Goal: Communication & Community: Answer question/provide support

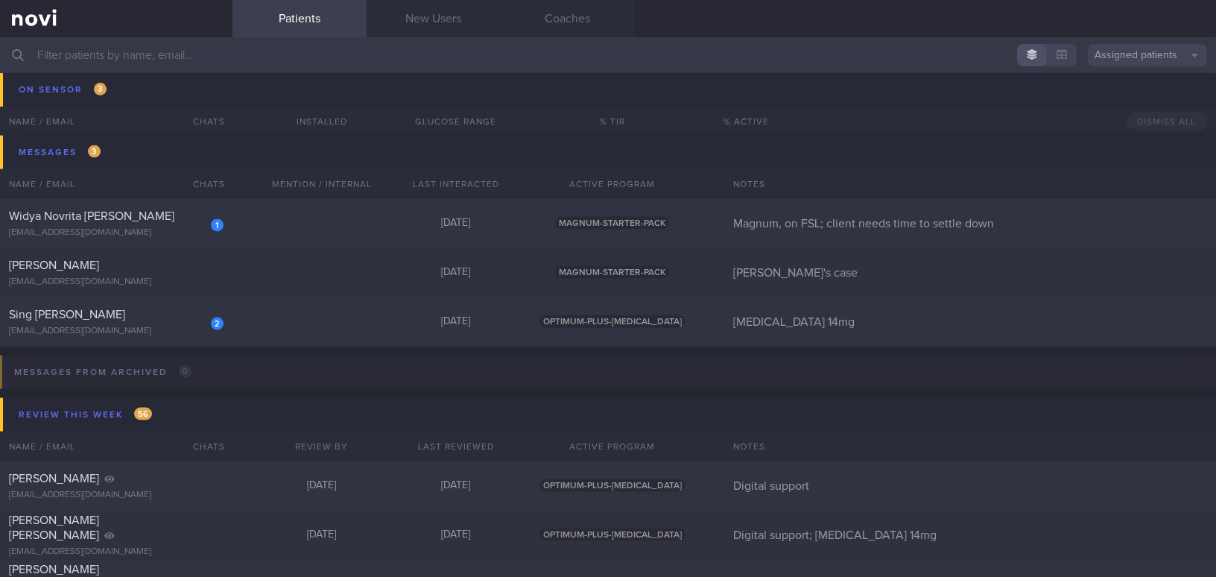
scroll to position [4080, 0]
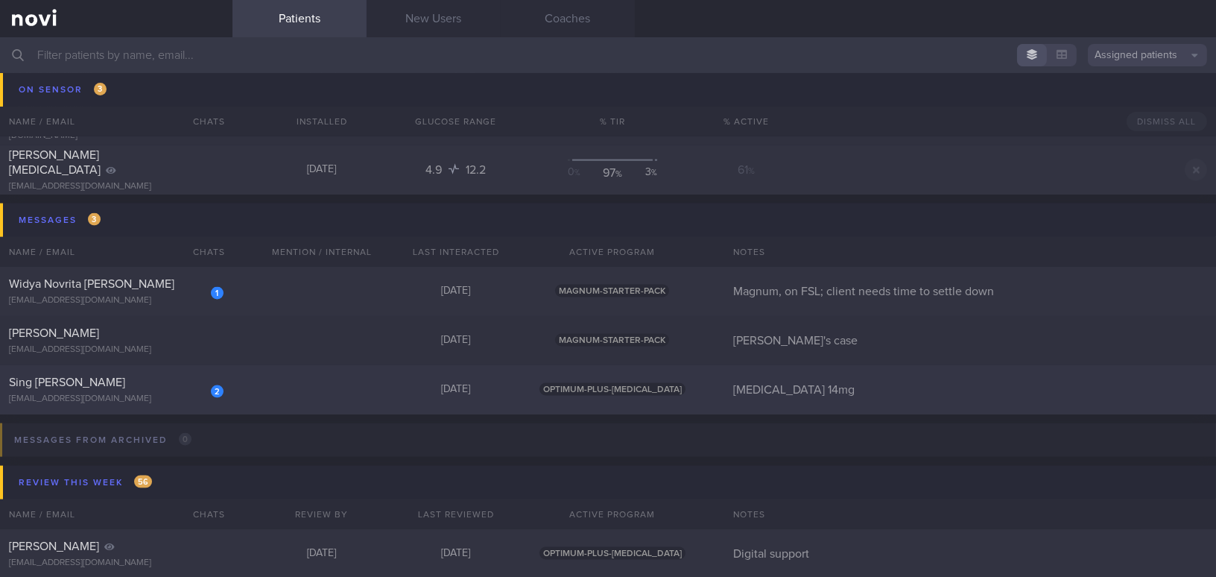
click at [86, 391] on div "2 Sing [PERSON_NAME] [EMAIL_ADDRESS][DOMAIN_NAME]" at bounding box center [116, 390] width 233 height 30
select select "7"
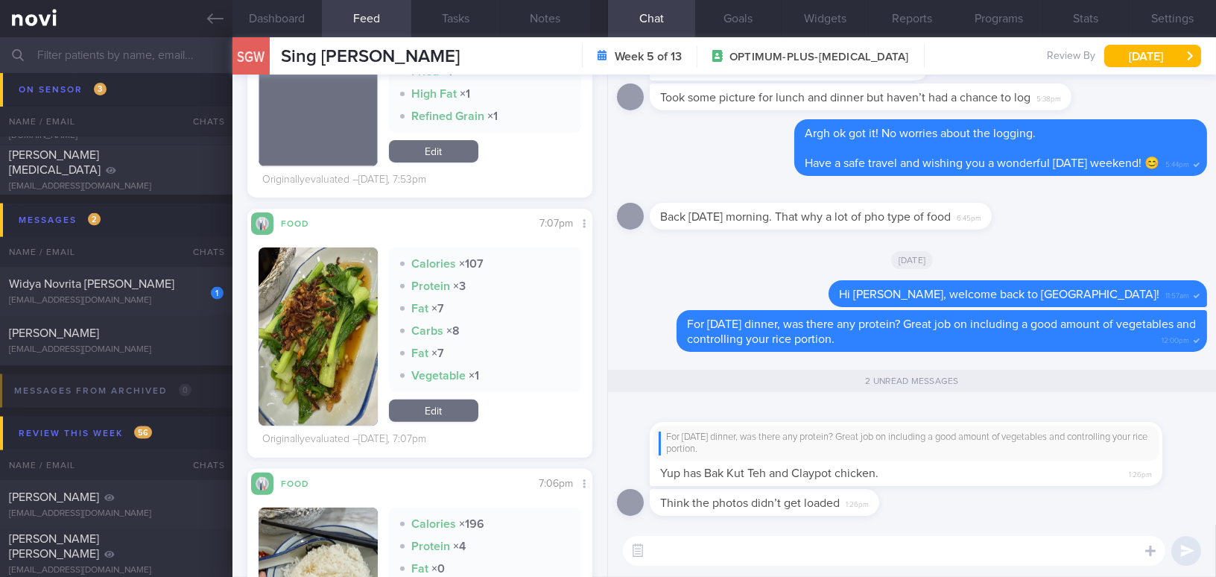
scroll to position [1151, 0]
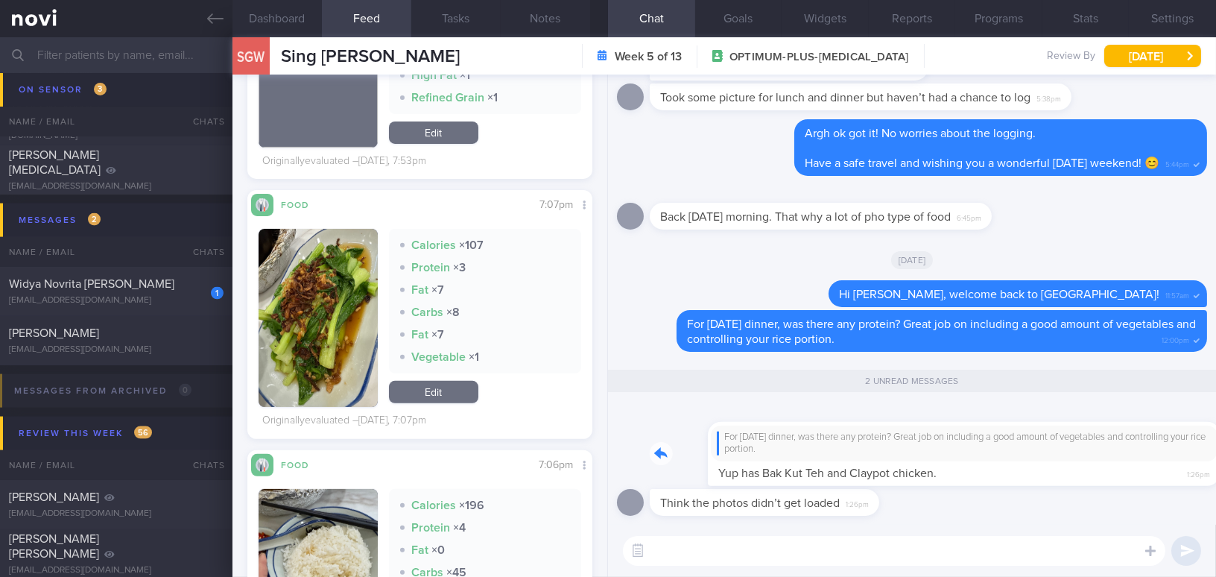
drag, startPoint x: 755, startPoint y: 447, endPoint x: 867, endPoint y: 449, distance: 112.6
click at [867, 449] on div "For [DATE] dinner, was there any protein? Great job on including a good amount …" at bounding box center [928, 445] width 557 height 83
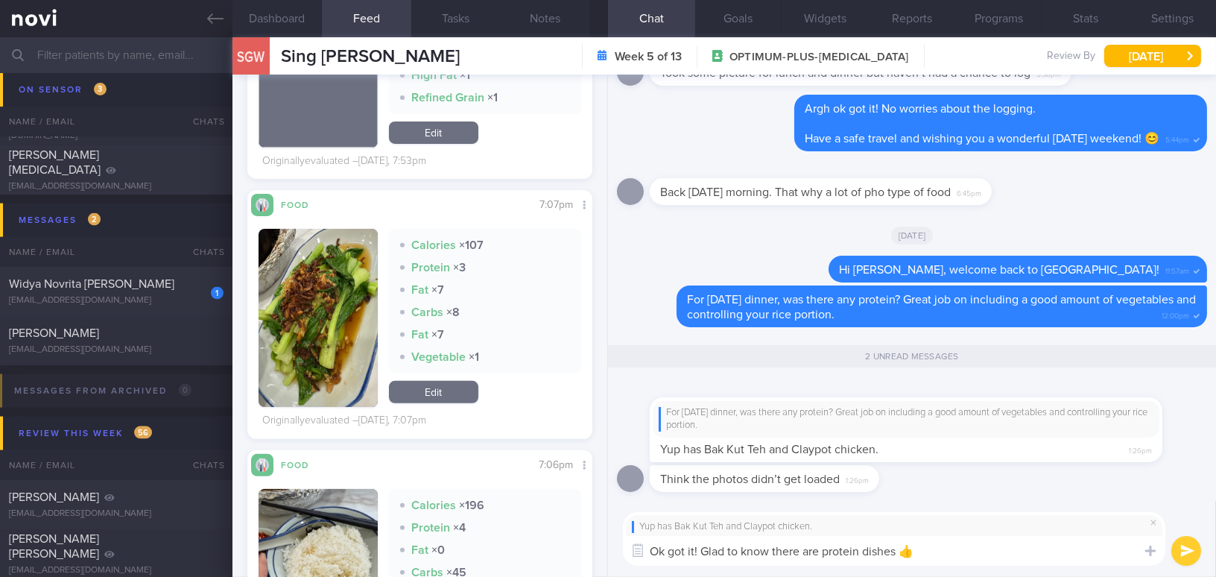
type textarea "Ok got it! Glad to know there are protein dishes 👍"
click at [1183, 554] on button "submit" at bounding box center [1187, 551] width 30 height 30
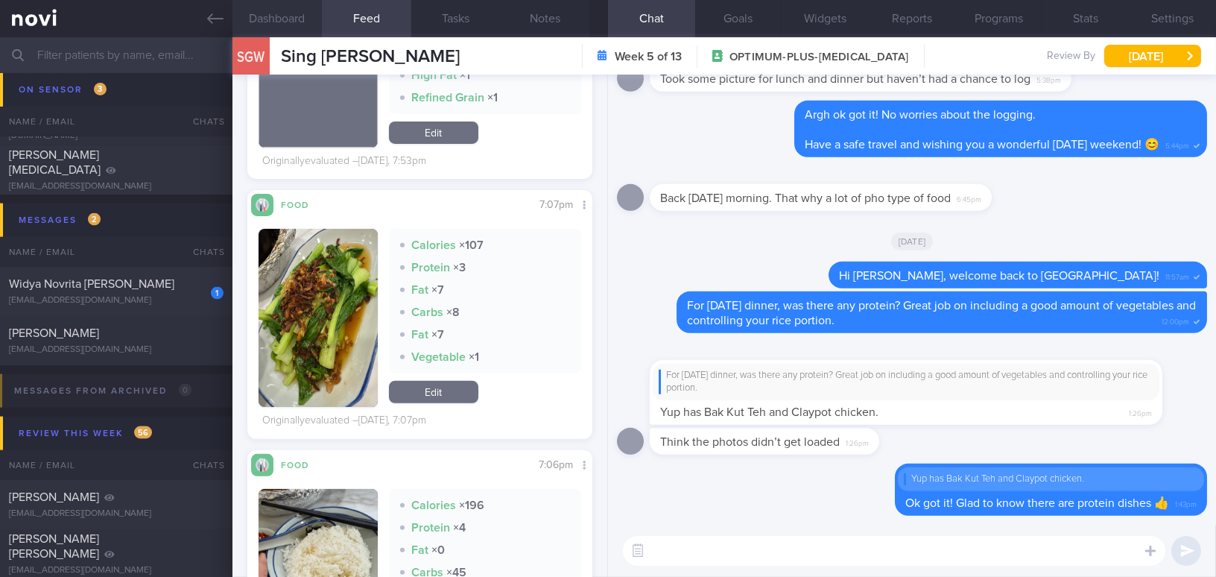
click at [300, 14] on button "Dashboard" at bounding box center [277, 18] width 89 height 37
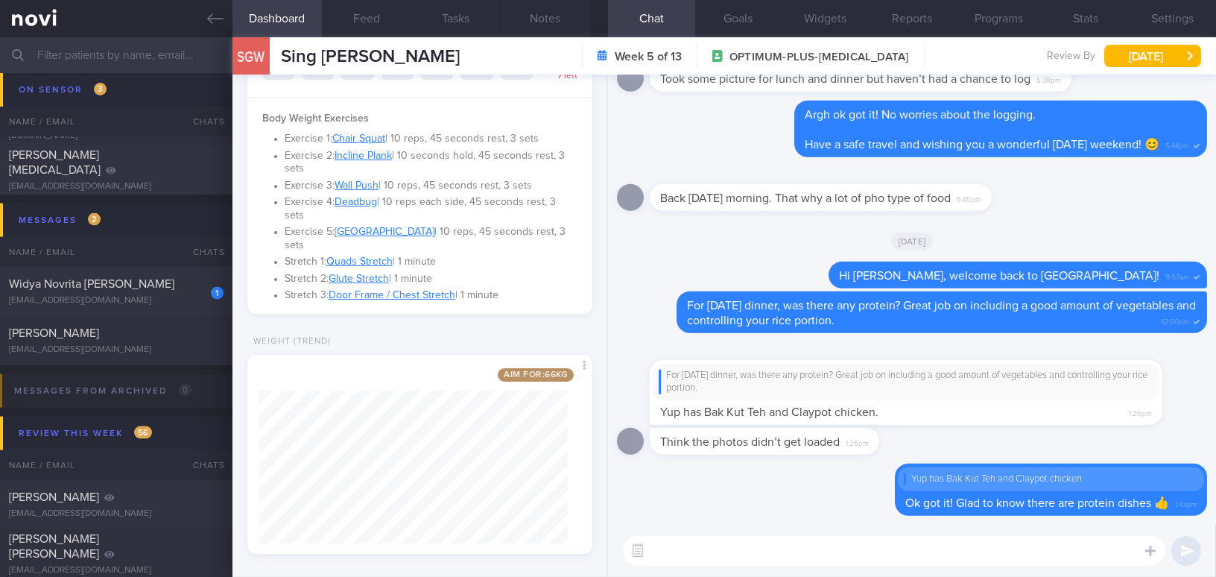
scroll to position [415, 0]
click at [372, 19] on button "Feed" at bounding box center [366, 18] width 89 height 37
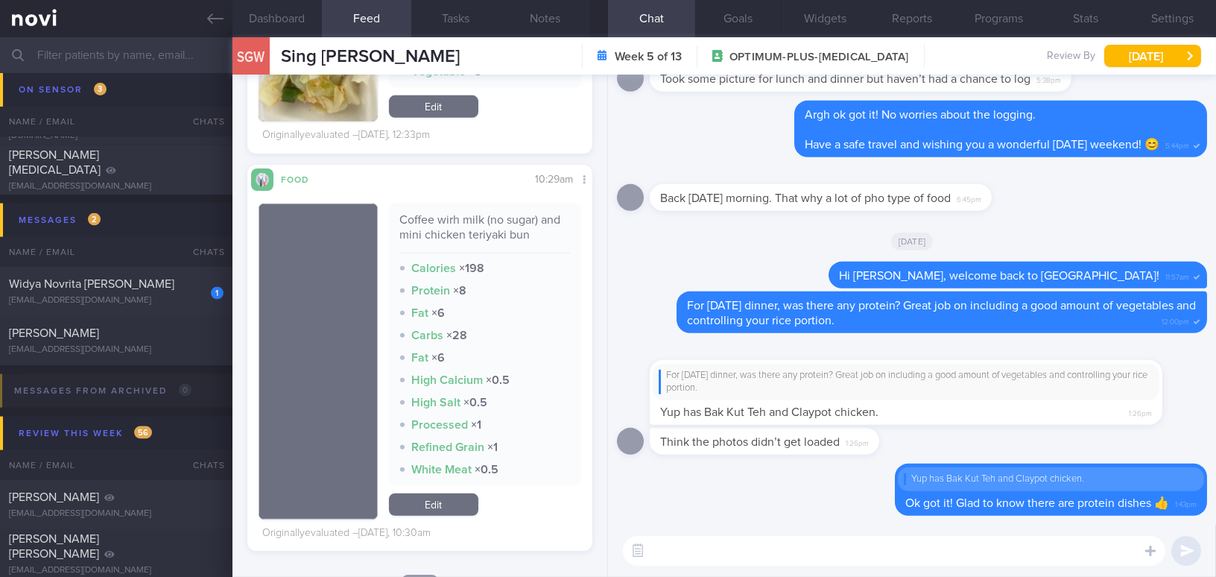
scroll to position [2439, 0]
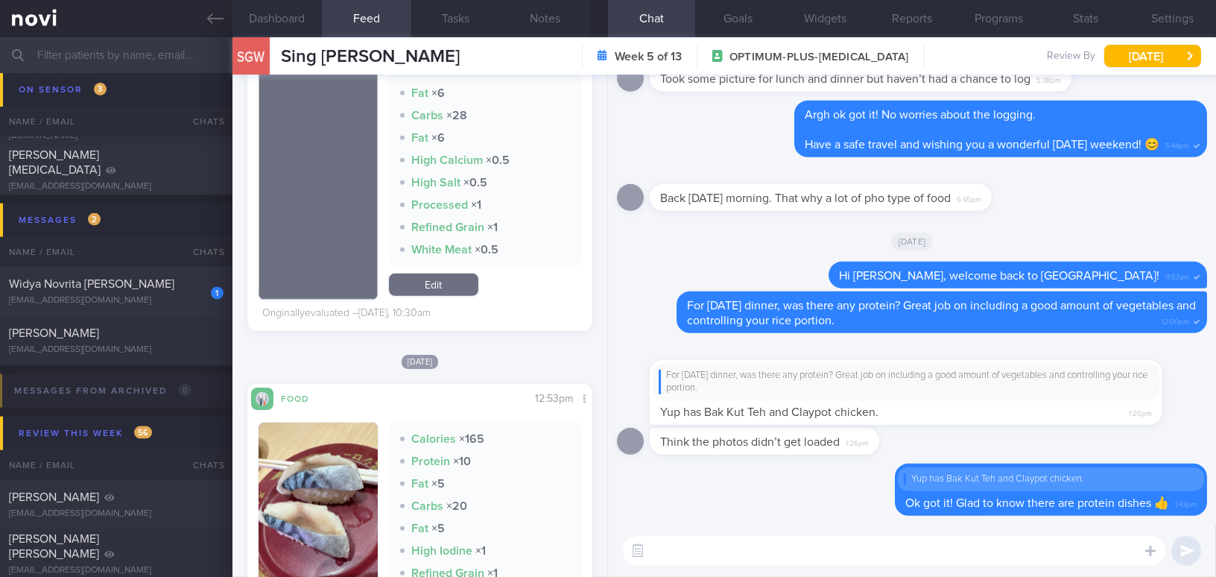
click at [683, 542] on textarea at bounding box center [894, 551] width 543 height 30
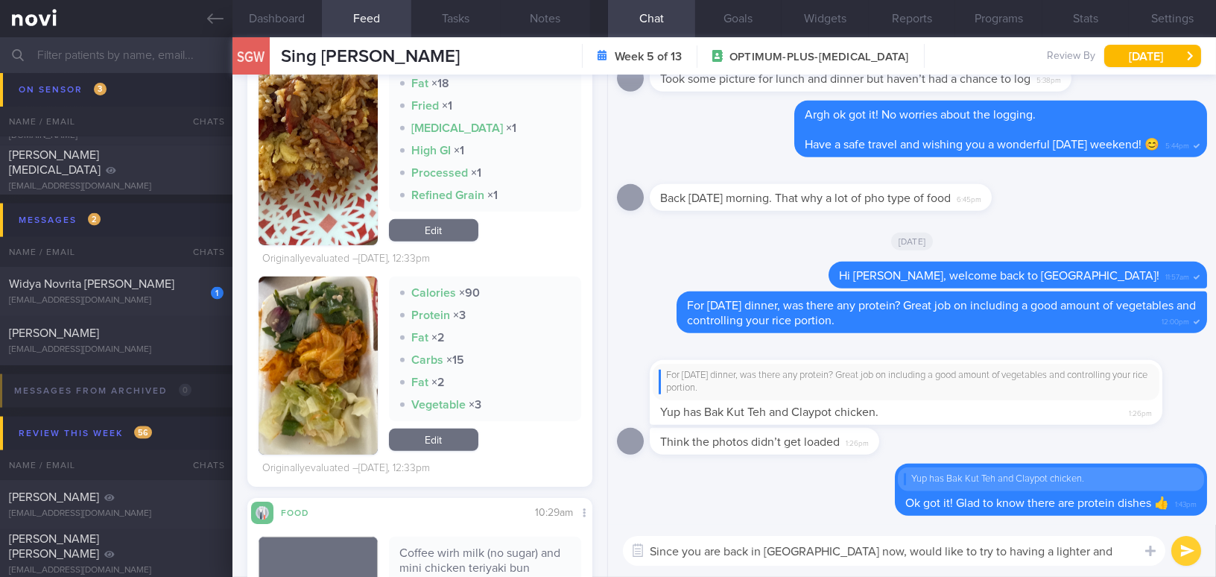
scroll to position [0, 0]
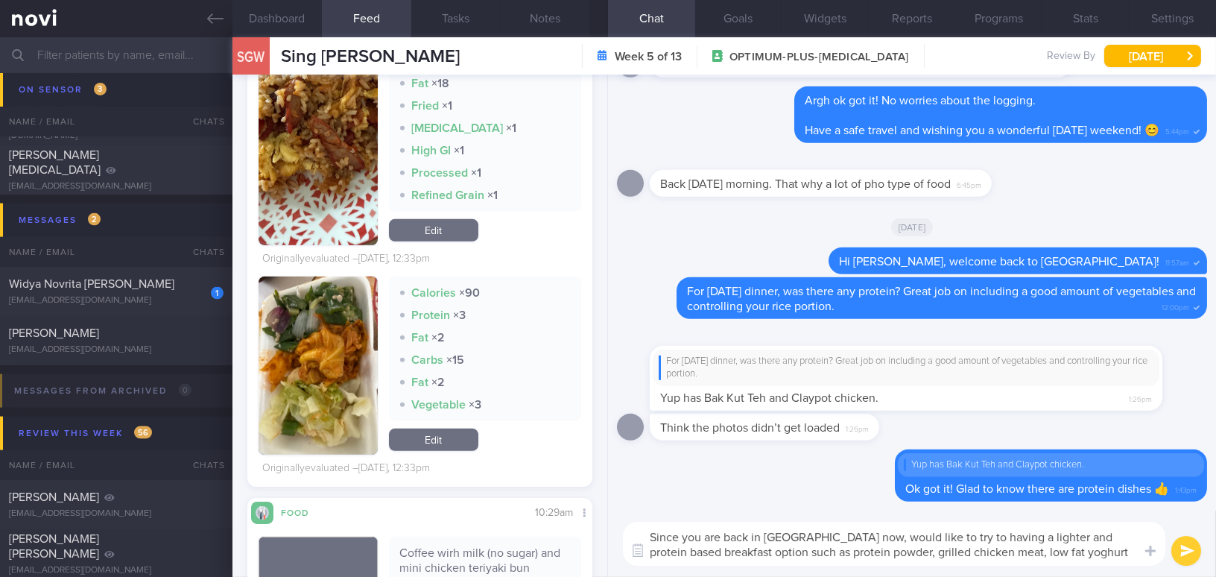
type textarea "Since you are back in [GEOGRAPHIC_DATA] now, would like to try to having a ligh…"
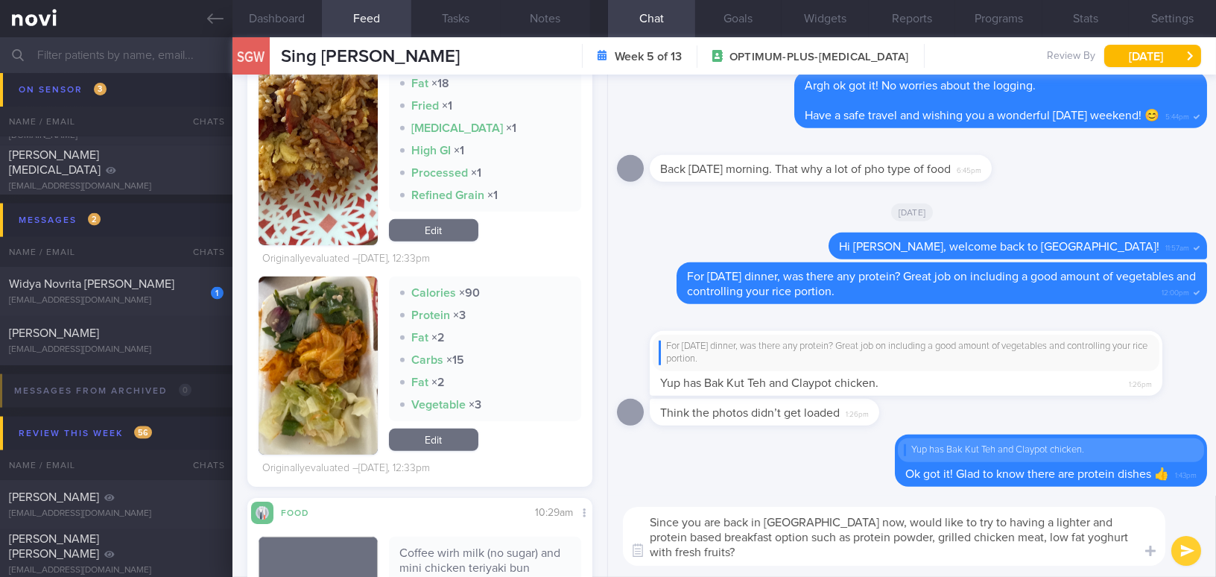
drag, startPoint x: 686, startPoint y: 548, endPoint x: 648, endPoint y: 523, distance: 45.9
click at [648, 523] on textarea "Since you are back in [GEOGRAPHIC_DATA] now, would like to try to having a ligh…" at bounding box center [894, 536] width 543 height 59
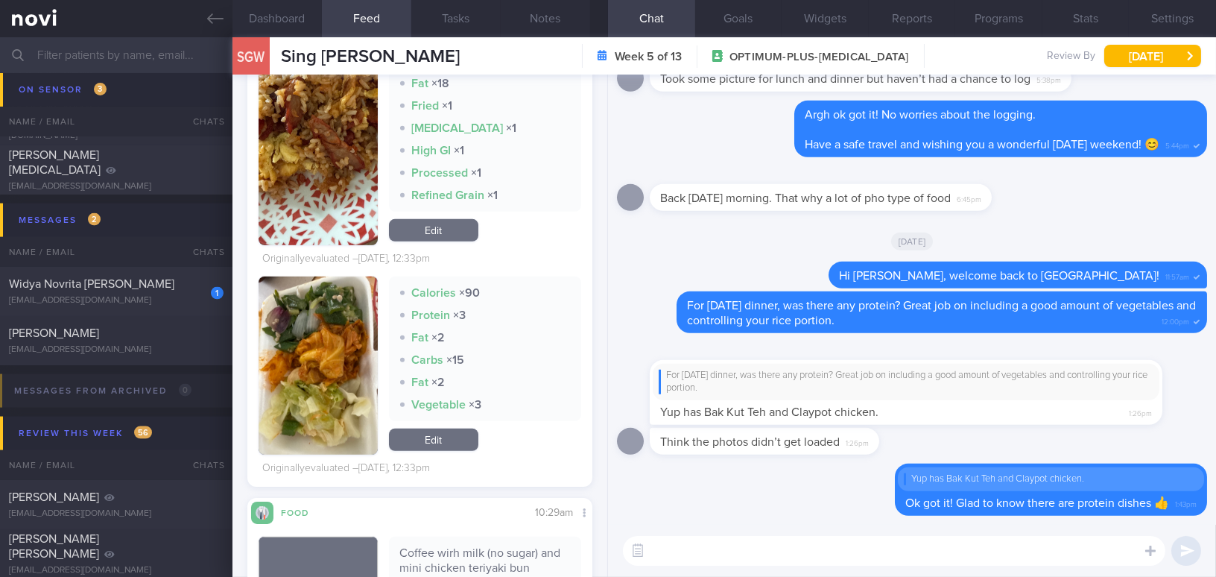
paste textarea "Since you are back in [GEOGRAPHIC_DATA] now, would you like to try having a lig…"
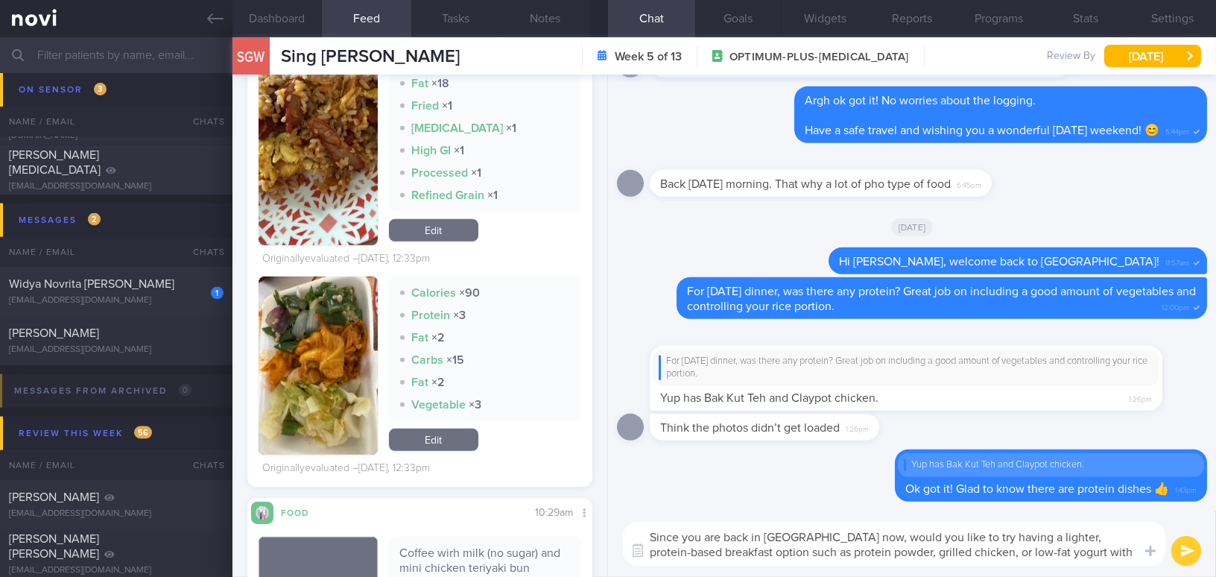
click at [959, 549] on textarea "Since you are back in [GEOGRAPHIC_DATA] now, would you like to try having a lig…" at bounding box center [894, 544] width 543 height 44
drag, startPoint x: 1103, startPoint y: 549, endPoint x: 1215, endPoint y: 440, distance: 156.0
click at [1104, 548] on textarea "Since you are back in [GEOGRAPHIC_DATA] now, would you like to try having a lig…" at bounding box center [894, 544] width 543 height 44
type textarea "Since you are back in [GEOGRAPHIC_DATA] now, would you like to try having a lig…"
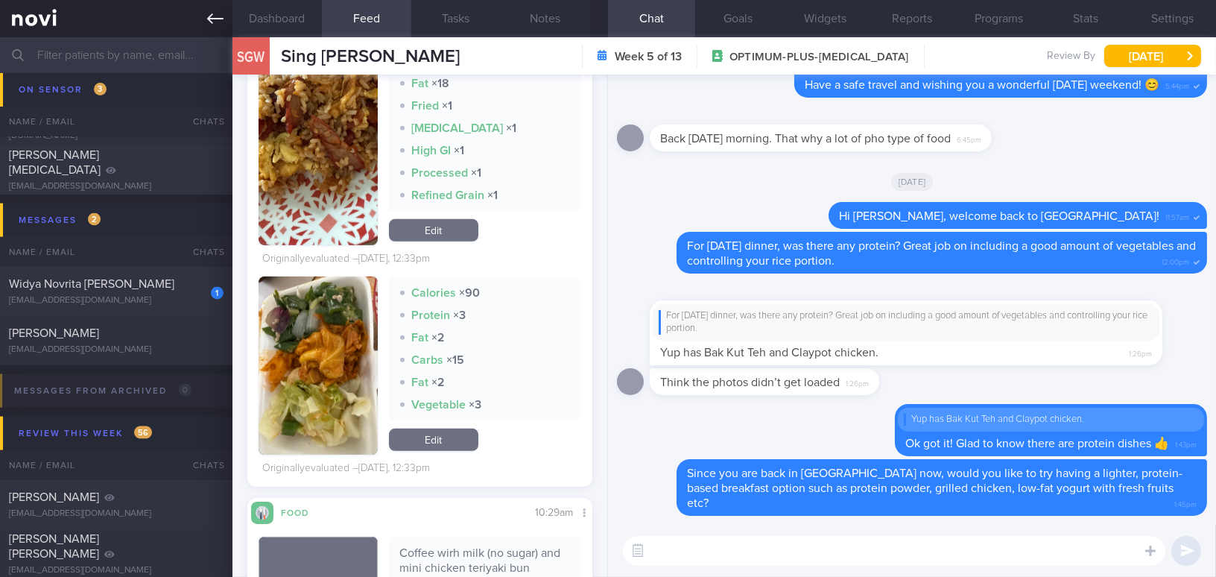
click at [210, 27] on link at bounding box center [116, 18] width 233 height 37
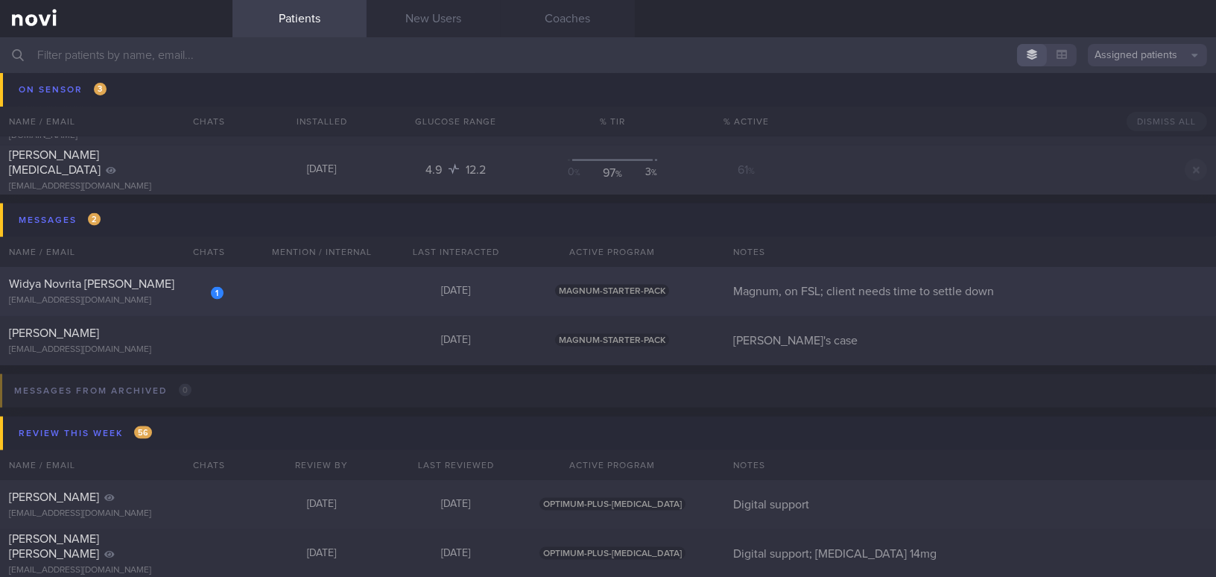
click at [121, 288] on div "Widya Novrita [PERSON_NAME]" at bounding box center [114, 283] width 211 height 15
select select "7"
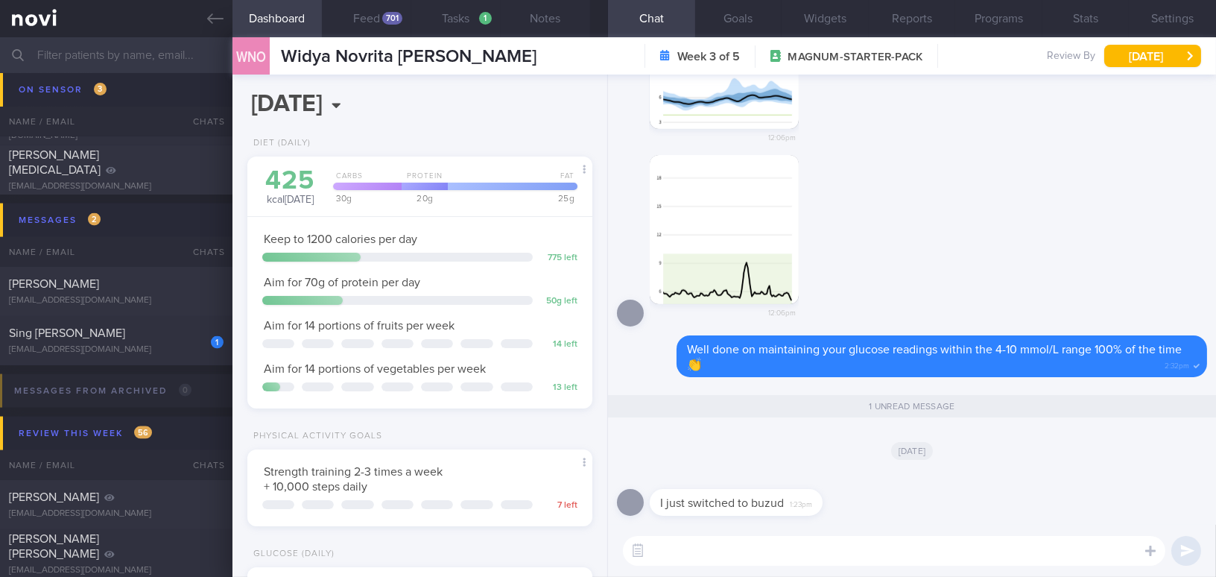
scroll to position [157, 314]
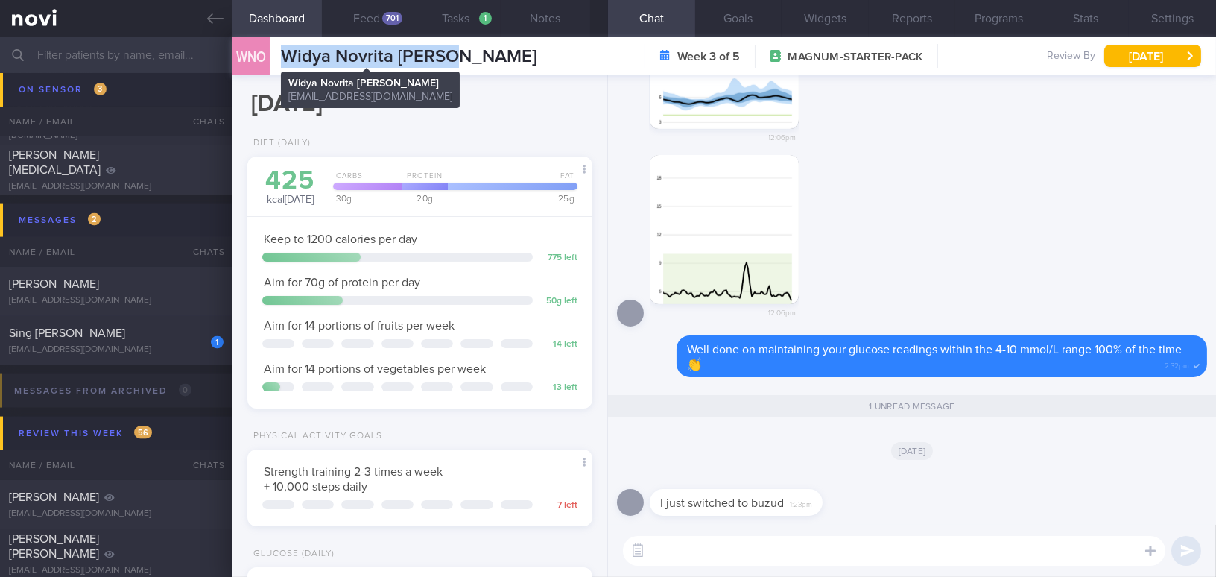
drag, startPoint x: 281, startPoint y: 54, endPoint x: 452, endPoint y: 52, distance: 171.4
click at [452, 52] on div "WNO Widya Novrita [PERSON_NAME] Novrita [PERSON_NAME] [EMAIL_ADDRESS][DOMAIN_NA…" at bounding box center [725, 55] width 984 height 37
copy span "Widya Novrita [PERSON_NAME]"
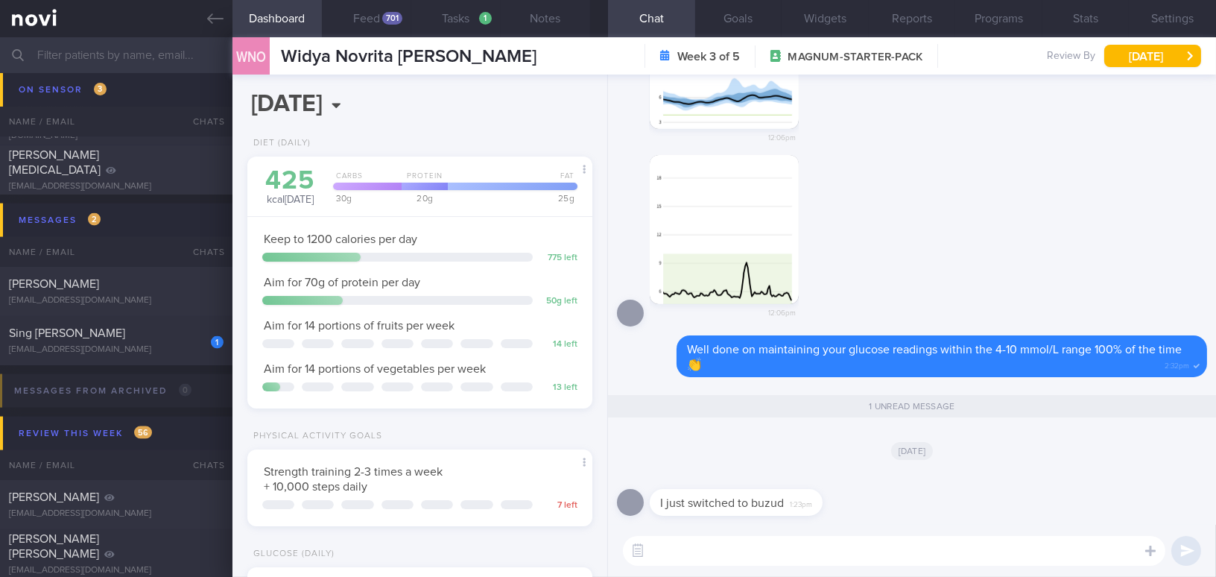
click at [725, 549] on textarea at bounding box center [894, 551] width 543 height 30
drag, startPoint x: 712, startPoint y: 490, endPoint x: 833, endPoint y: 489, distance: 120.7
click at [833, 489] on div "I just switched to buzud 1:23pm" at bounding box center [759, 493] width 218 height 45
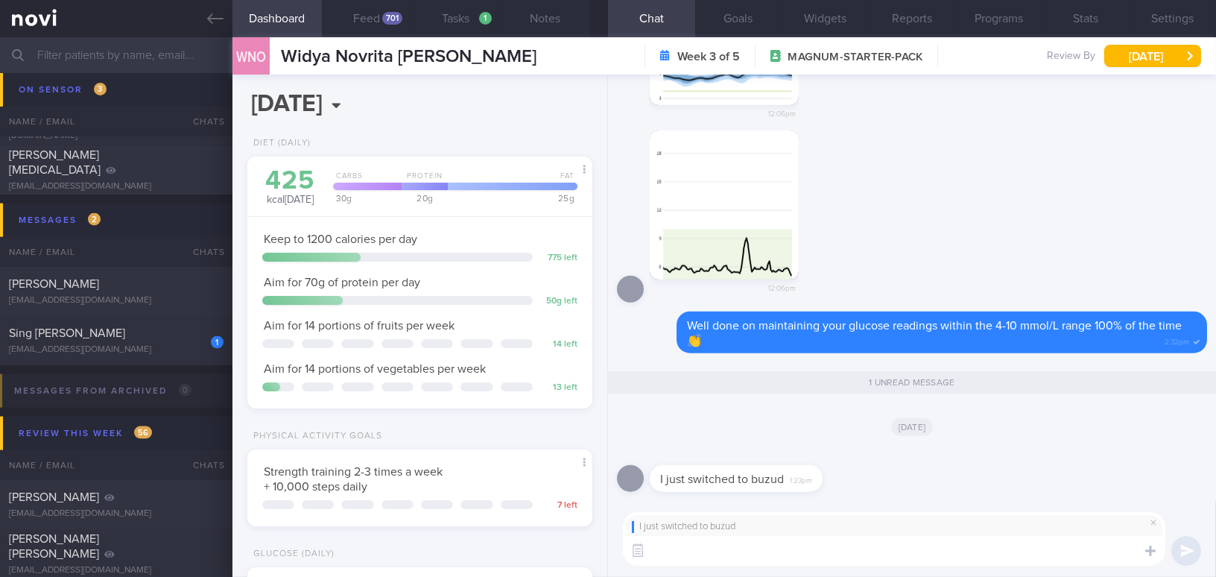
paste textarea "Thank you for letting me know. I can view your Buzud glucose readings. If the s…"
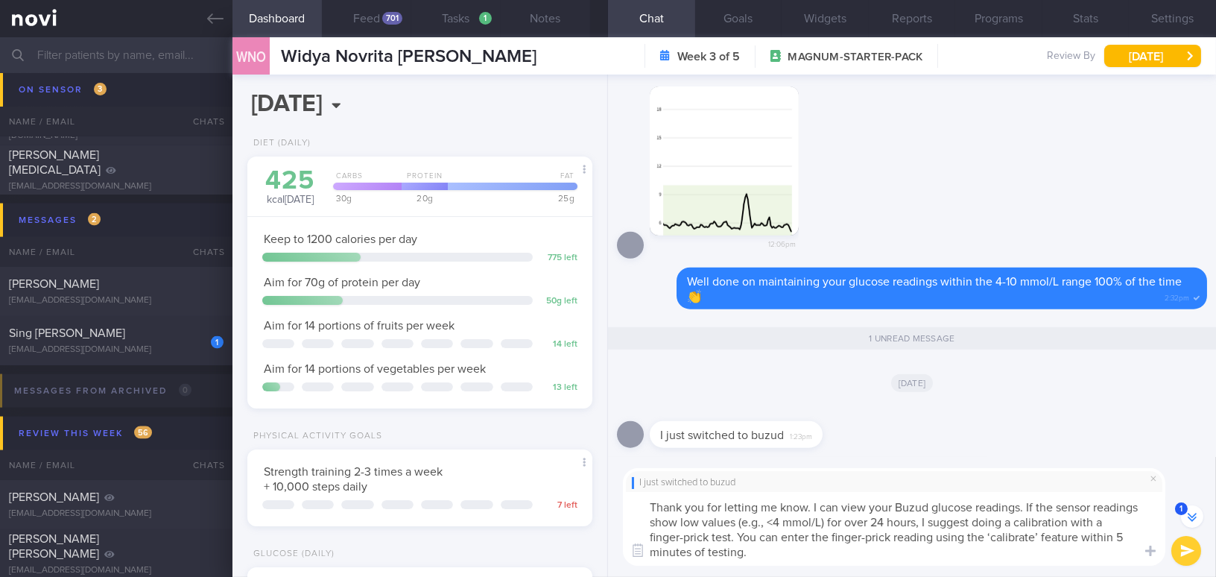
scroll to position [-32, 0]
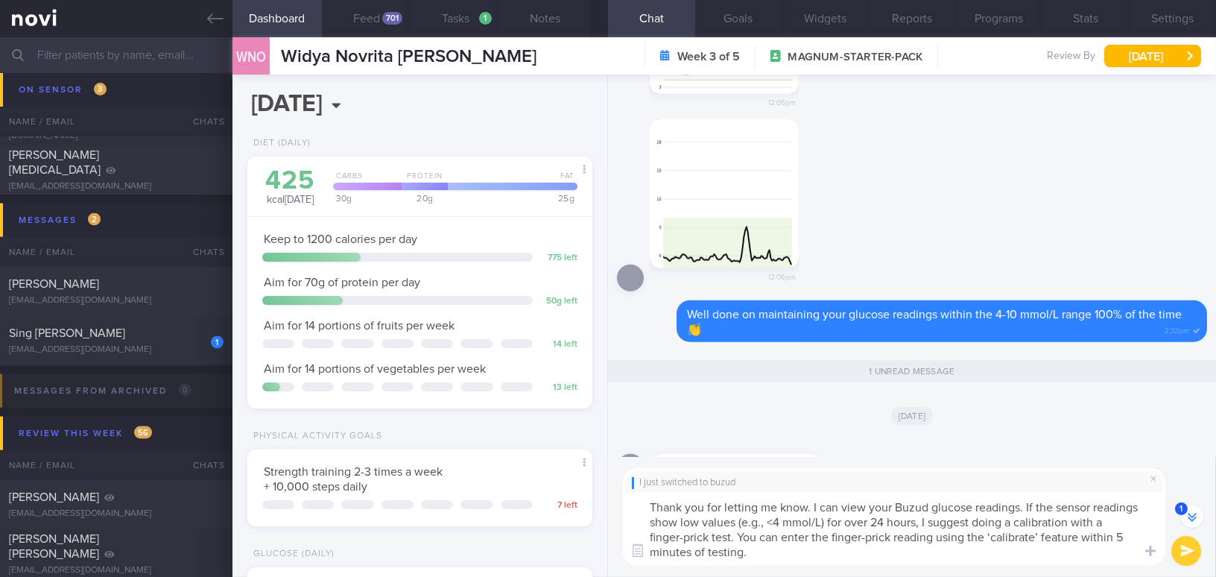
click at [645, 508] on textarea "Thank you for letting me know. I can view your Buzud glucose readings. If the s…" at bounding box center [894, 529] width 543 height 74
type textarea "Good afternoon [PERSON_NAME], thank you for letting me know. I can view your Bu…"
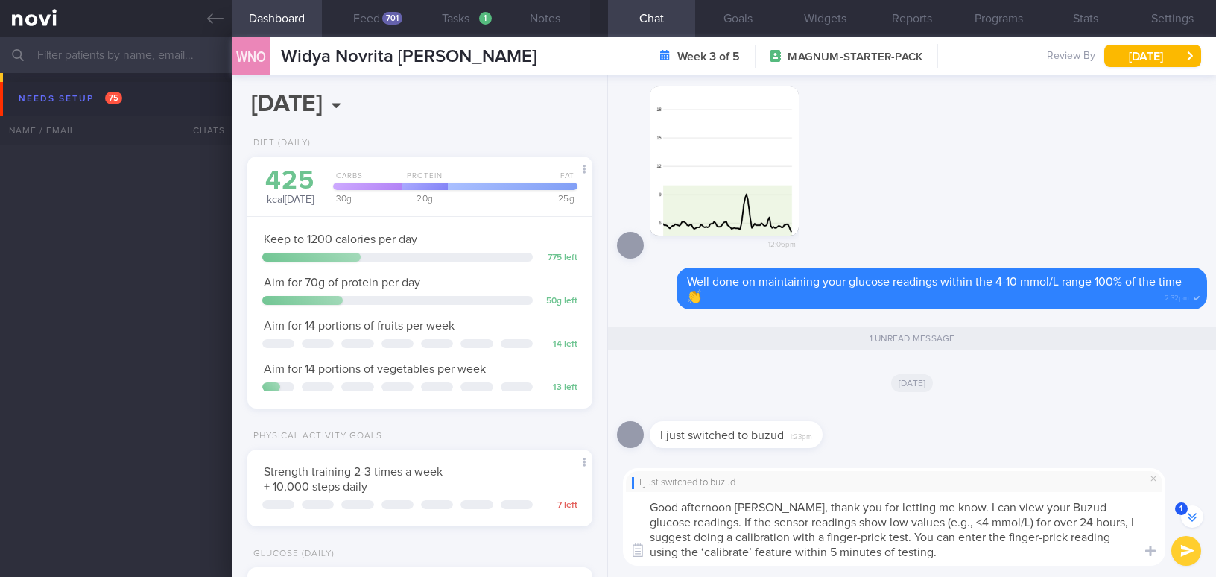
select select "7"
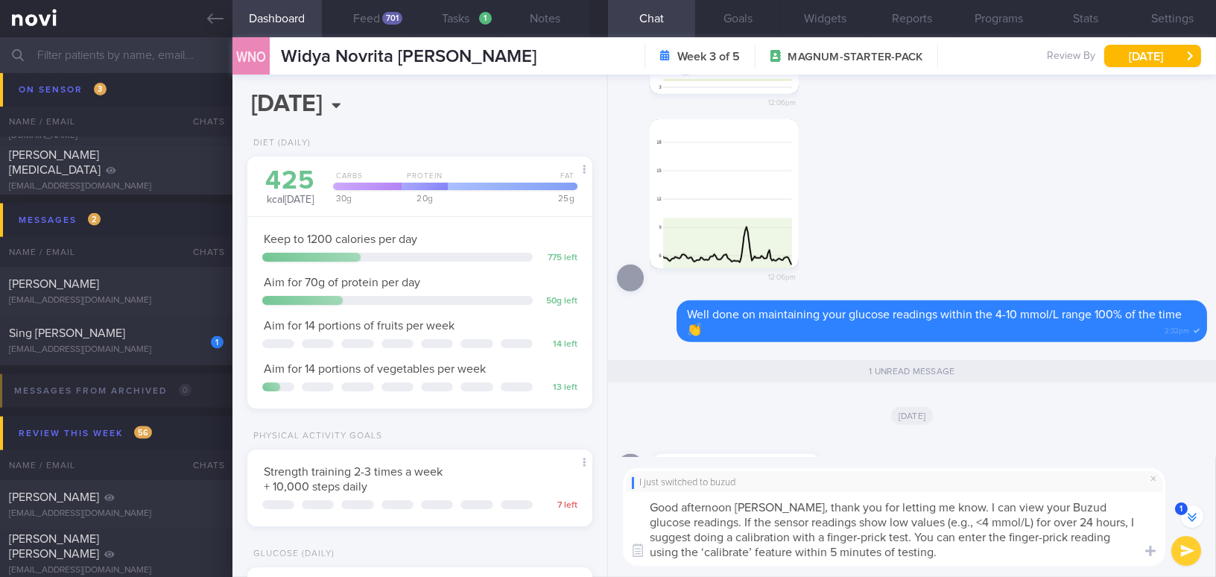
drag, startPoint x: 994, startPoint y: 519, endPoint x: 1037, endPoint y: 518, distance: 43.3
click at [1037, 518] on textarea "Good afternoon [PERSON_NAME], thank you for letting me know. I can view your Bu…" at bounding box center [894, 529] width 543 height 74
click at [929, 524] on textarea "Good afternoon Widya, thank you for letting me know. I can view your Buzud gluc…" at bounding box center [894, 529] width 543 height 74
click at [828, 548] on textarea "Good afternoon Widya, thank you for letting me know. I can view your Buzud gluc…" at bounding box center [894, 529] width 543 height 74
click at [903, 548] on textarea "Good afternoon Widya, thank you for letting me know. I can view your Buzud gluc…" at bounding box center [894, 529] width 543 height 74
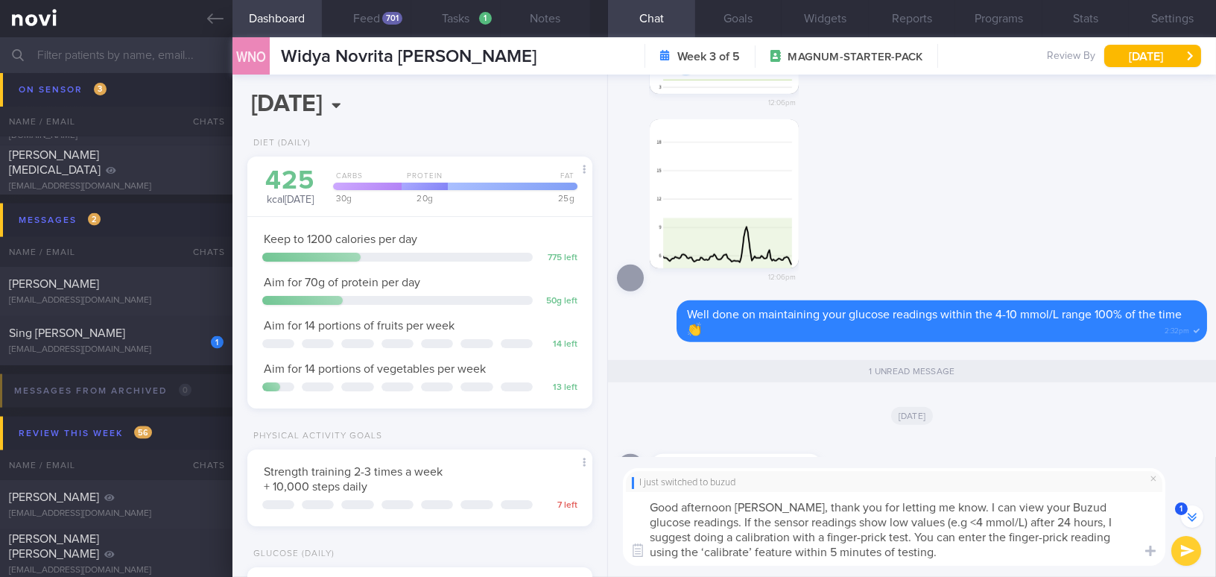
type textarea "Good afternoon Widya, thank you for letting me know. I can view your Buzud gluc…"
click at [1179, 549] on button "submit" at bounding box center [1187, 551] width 30 height 30
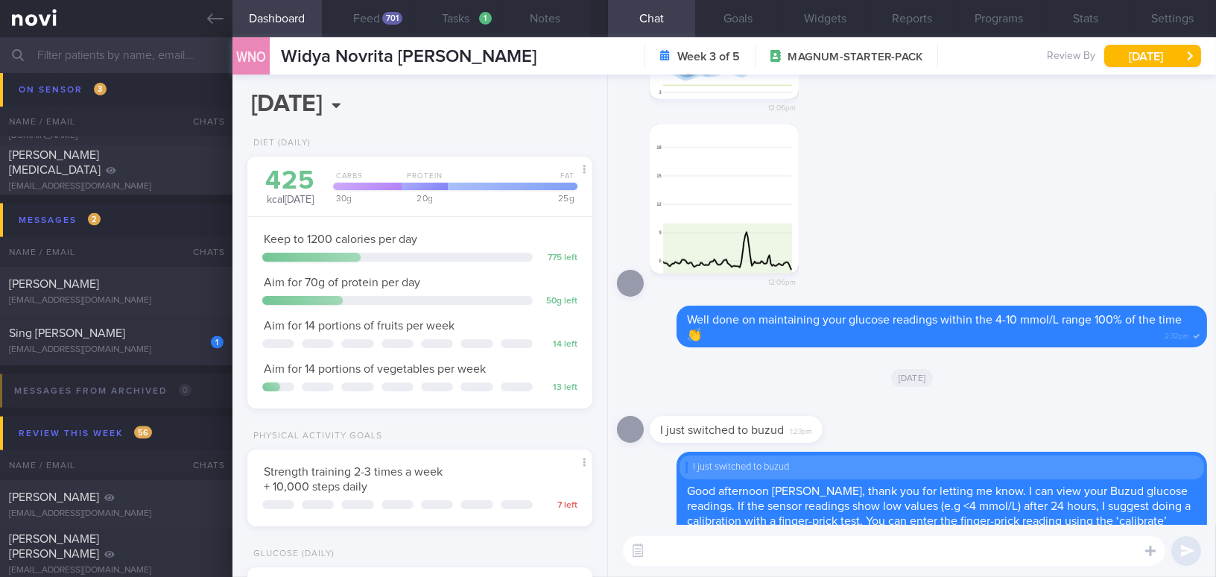
scroll to position [0, 0]
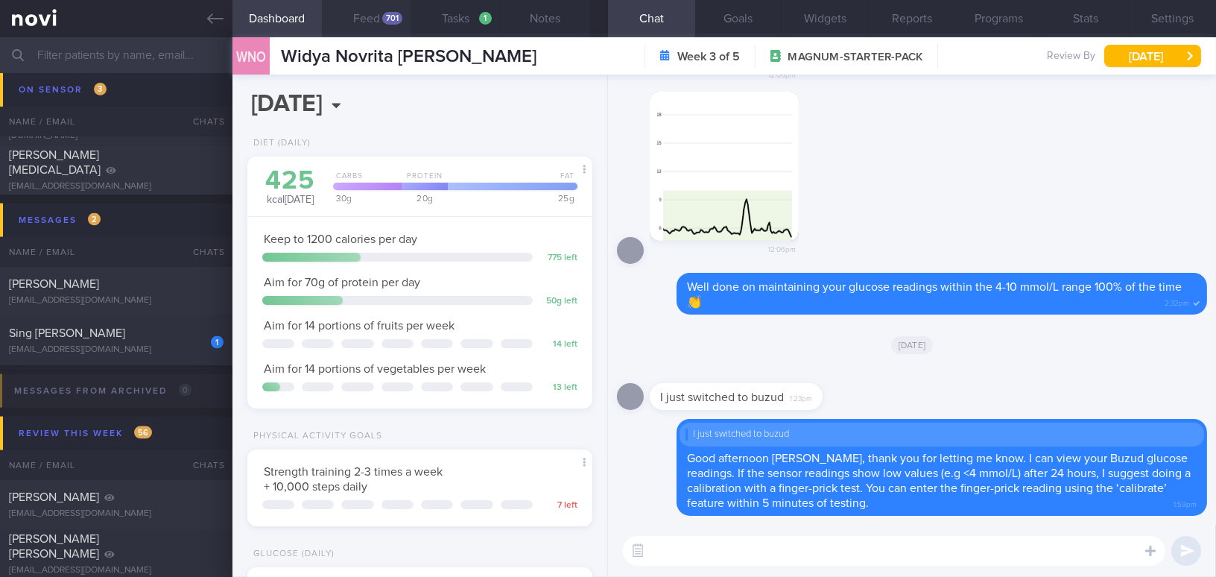
click at [362, 13] on button "Feed 701" at bounding box center [366, 18] width 89 height 37
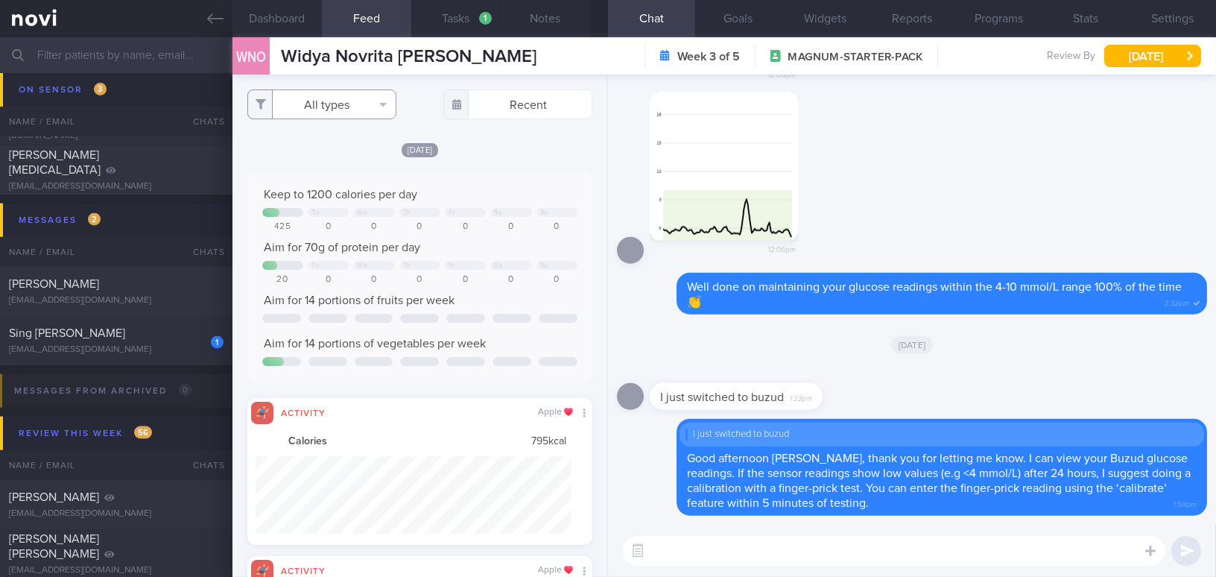
click at [304, 107] on button "All types" at bounding box center [321, 104] width 149 height 30
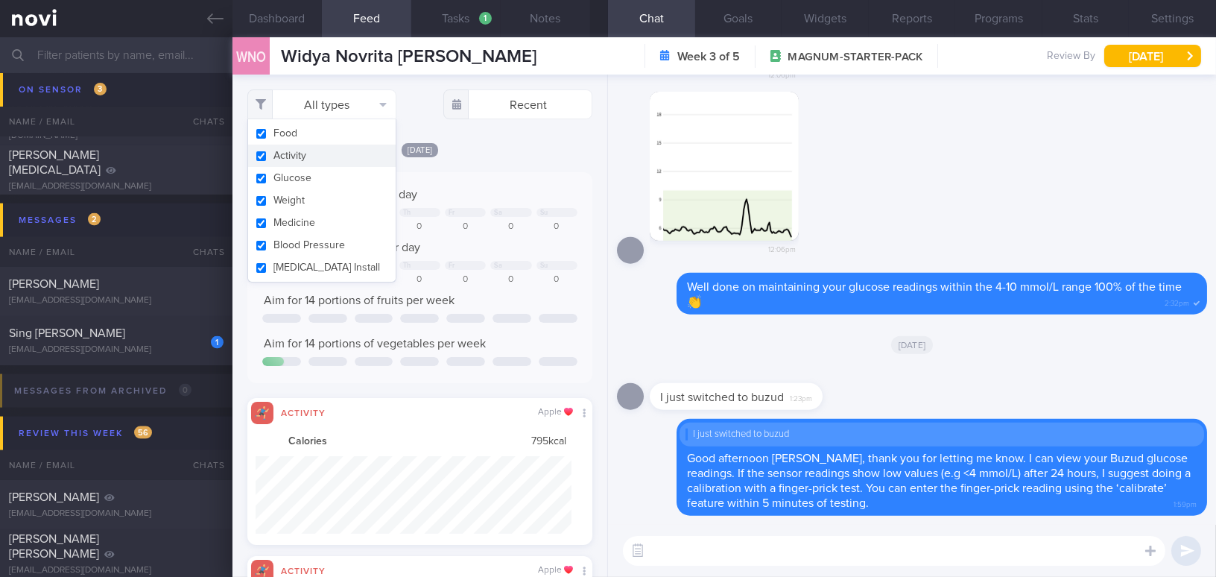
click at [264, 159] on button "Activity" at bounding box center [322, 156] width 148 height 22
checkbox input "false"
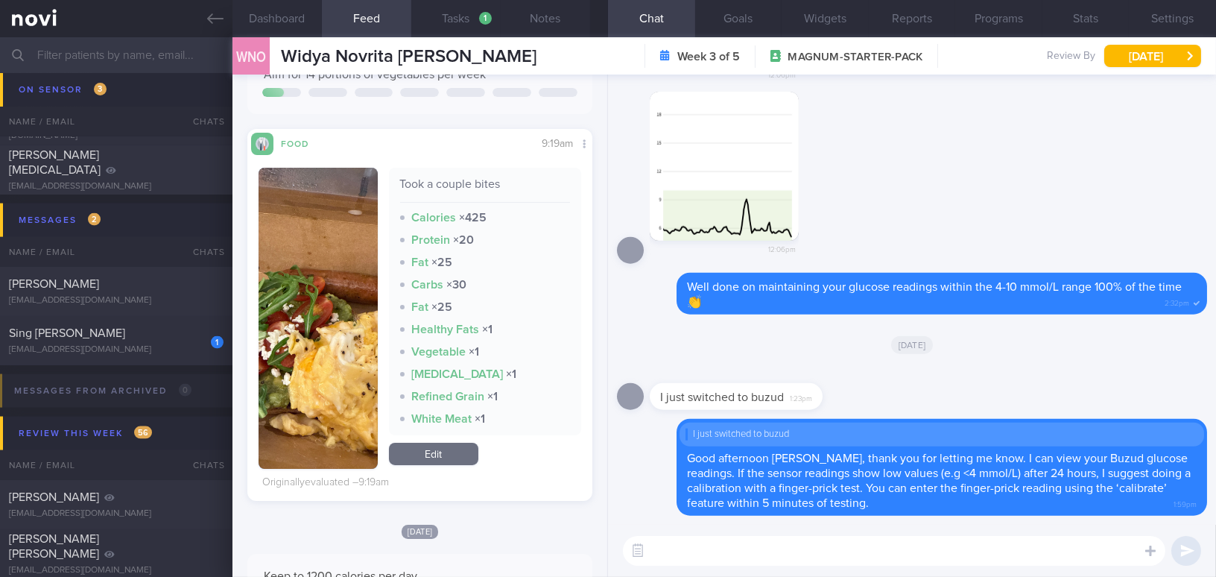
scroll to position [271, 0]
click at [551, 7] on button "Notes" at bounding box center [545, 18] width 89 height 37
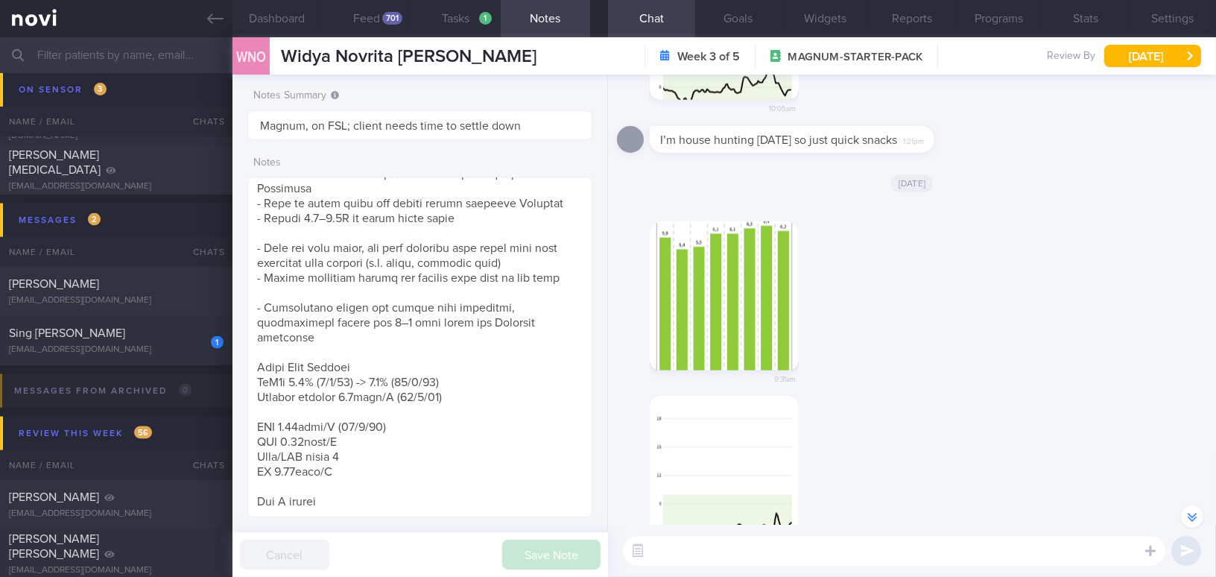
scroll to position [-4412, 0]
